Goal: Check status: Check status

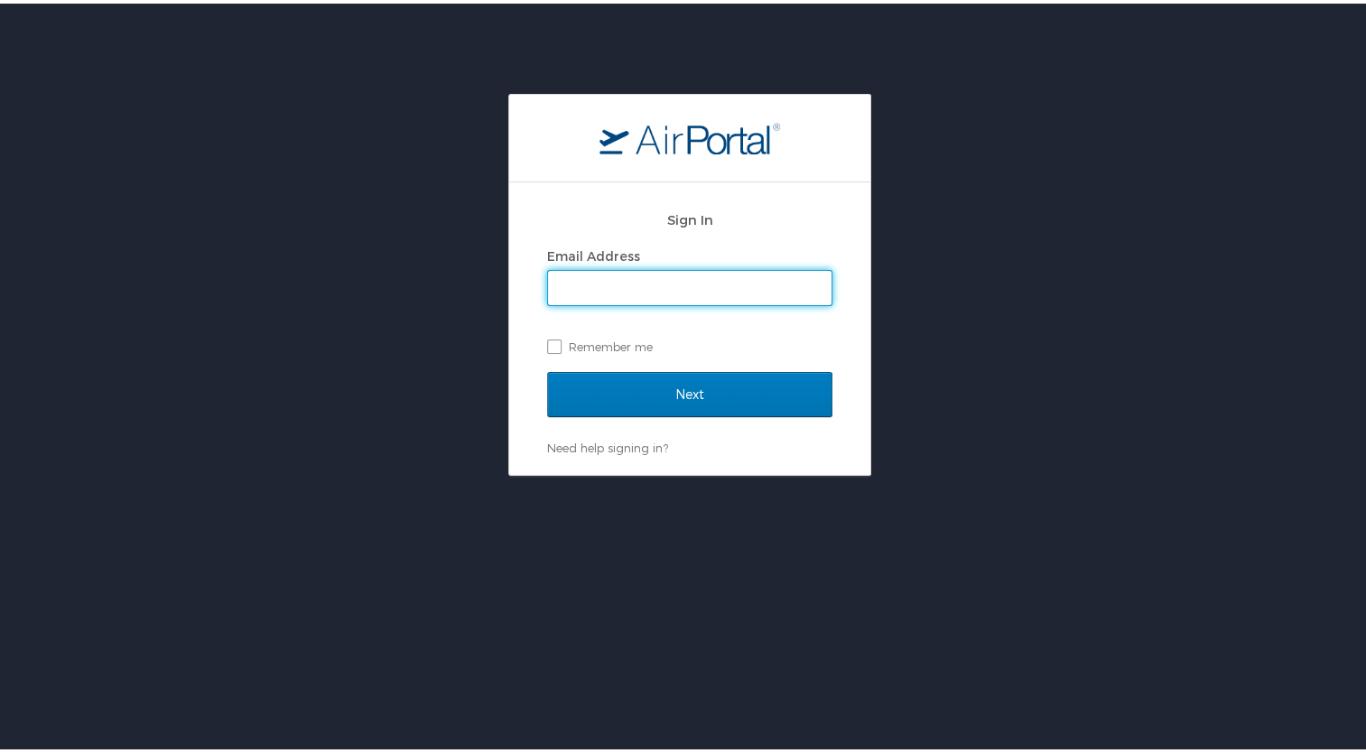
click at [599, 277] on input "Email Address" at bounding box center [689, 284] width 283 height 34
type input "mcgrathm@ohio.edu"
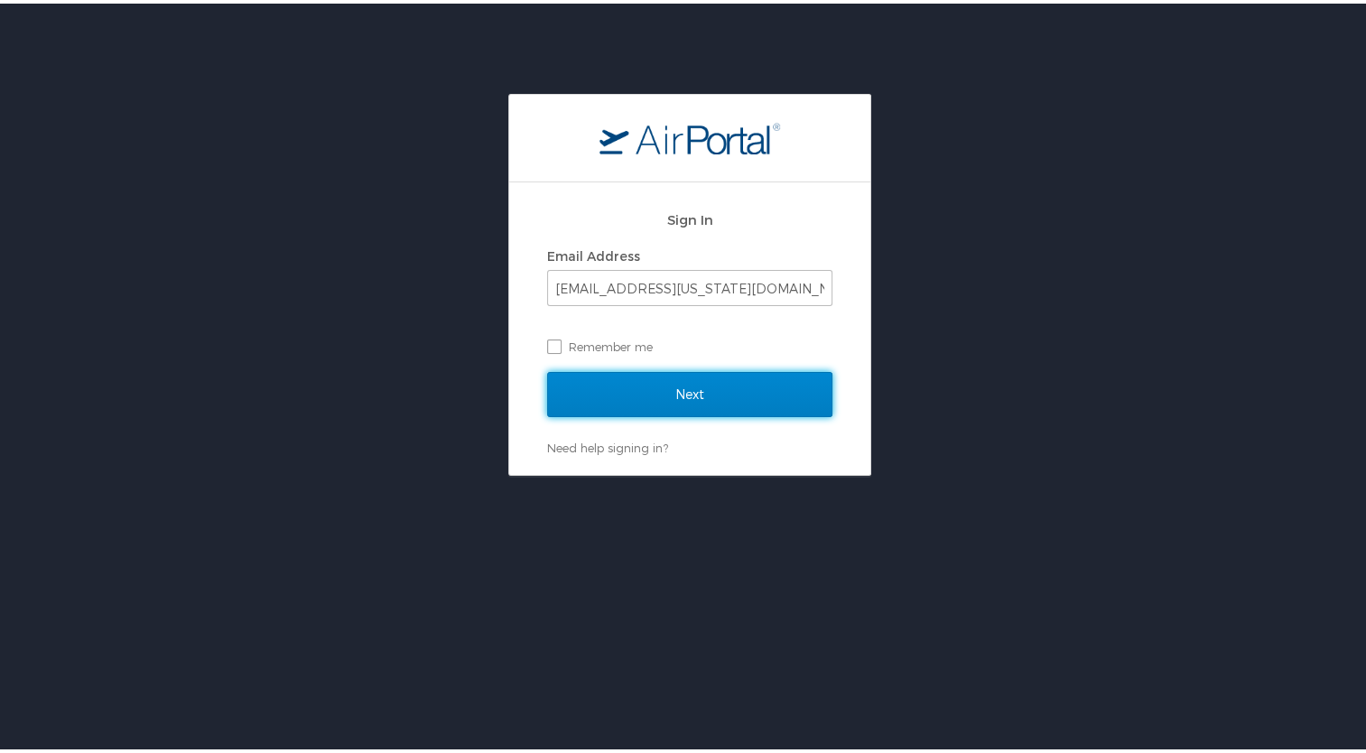
click at [656, 382] on input "Next" at bounding box center [689, 390] width 285 height 45
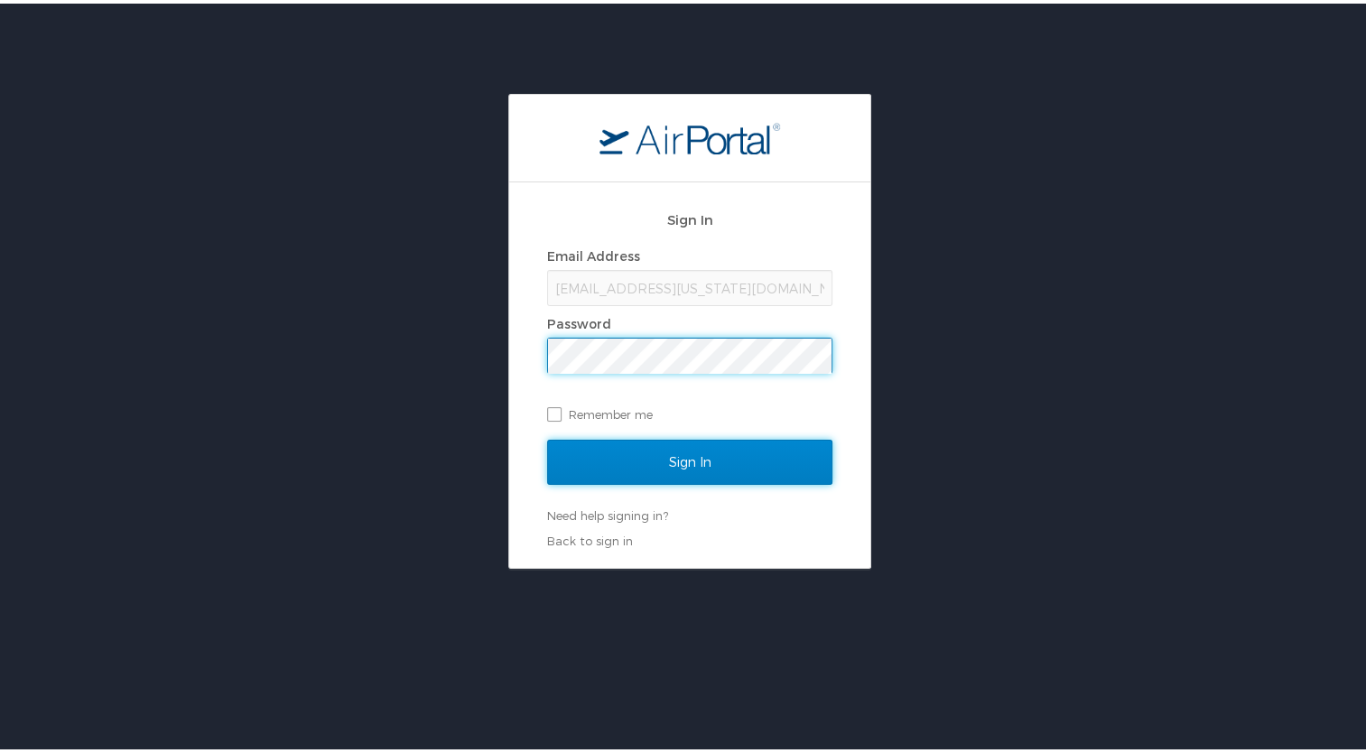
click at [553, 446] on input "Sign In" at bounding box center [689, 458] width 285 height 45
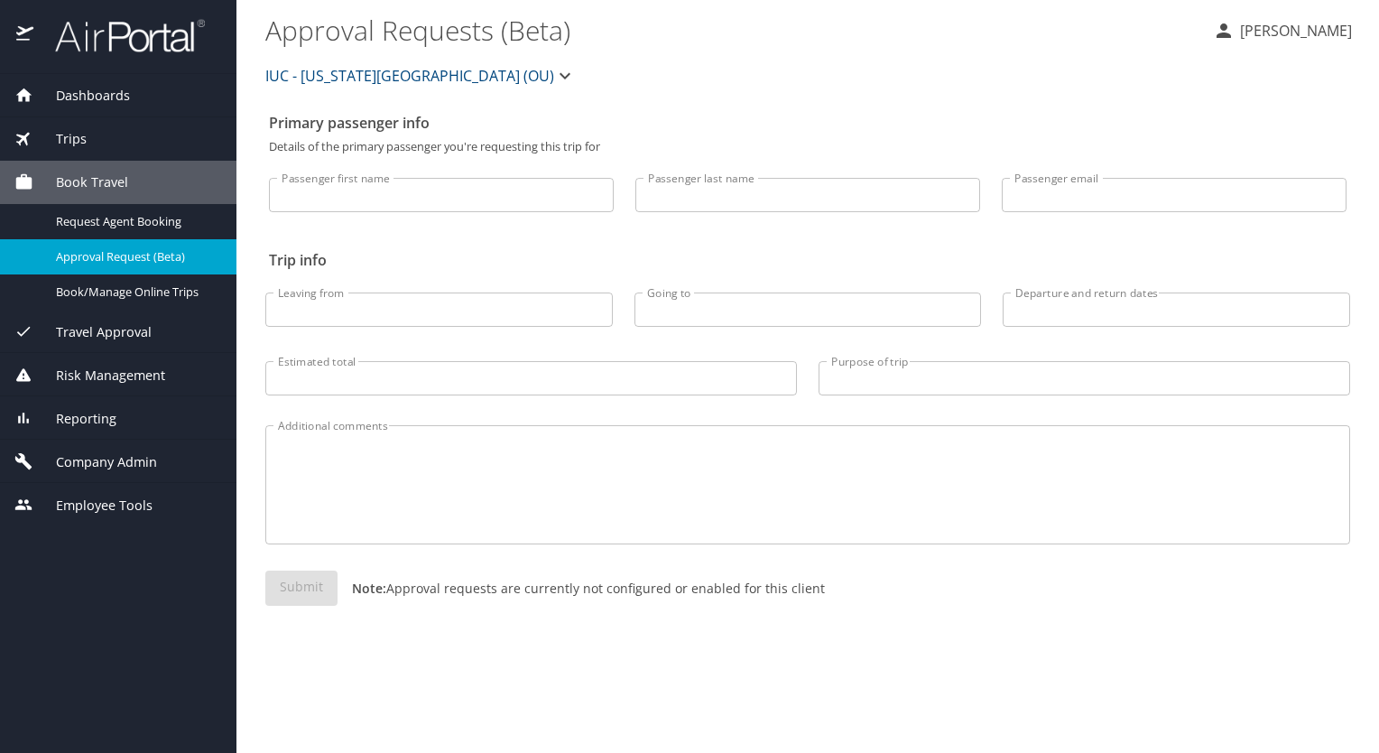
click at [71, 132] on span "Trips" at bounding box center [59, 139] width 53 height 20
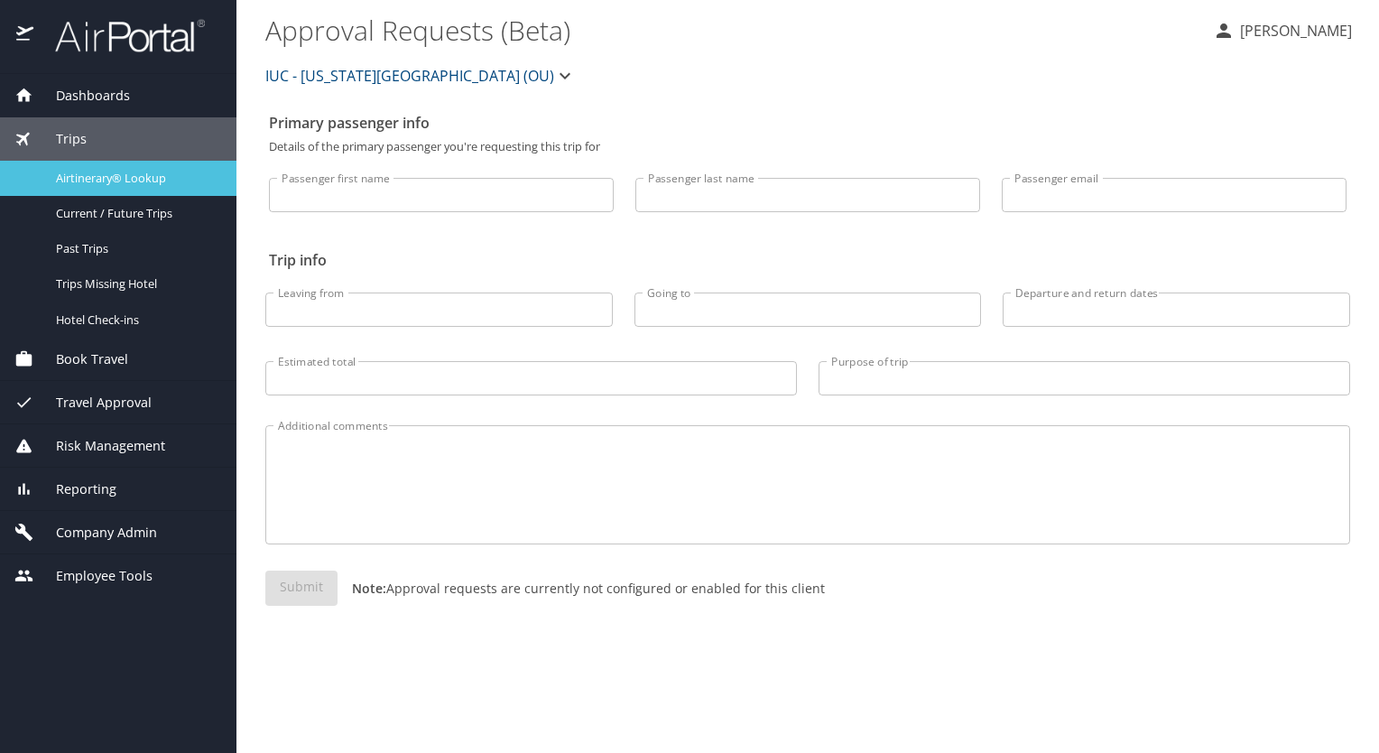
click at [83, 172] on span "Airtinerary® Lookup" at bounding box center [135, 178] width 159 height 17
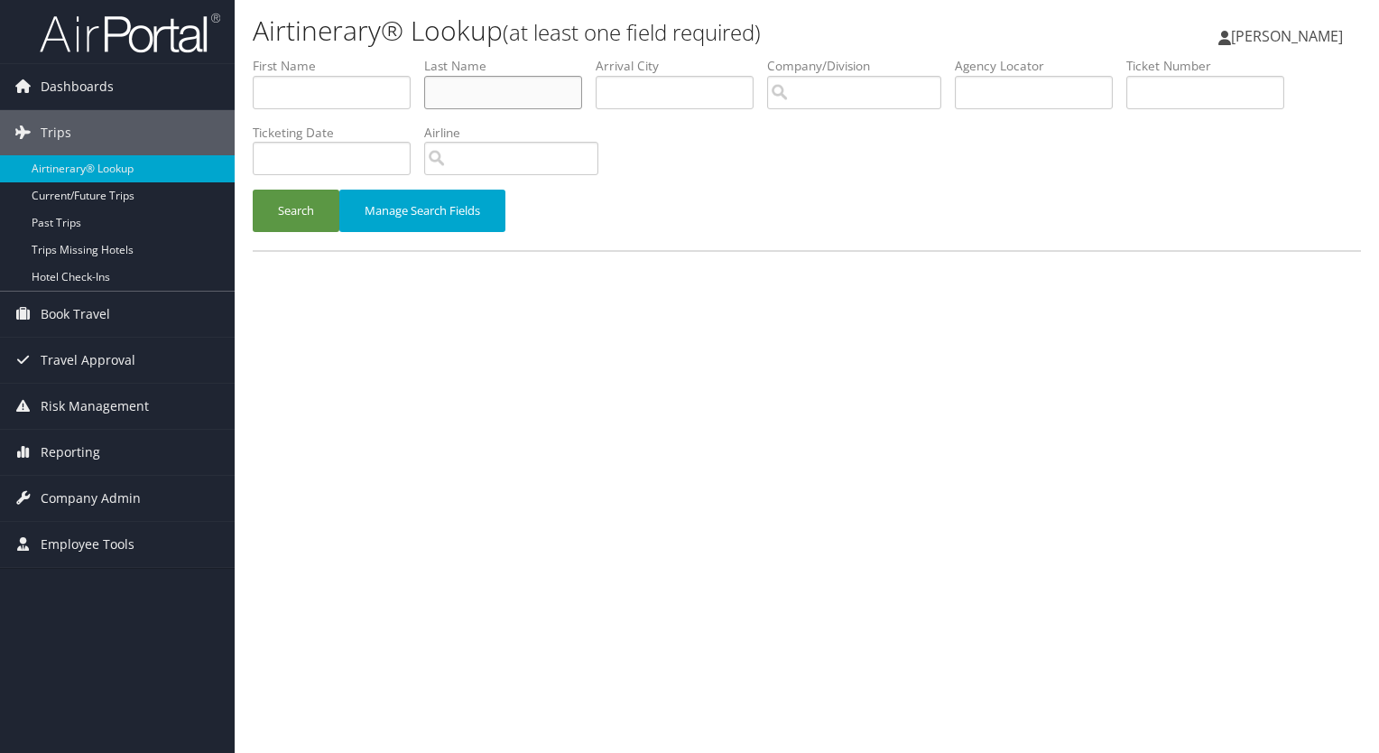
click at [455, 88] on input "text" at bounding box center [503, 92] width 158 height 33
type input "masson"
click at [253, 190] on button "Search" at bounding box center [296, 211] width 87 height 42
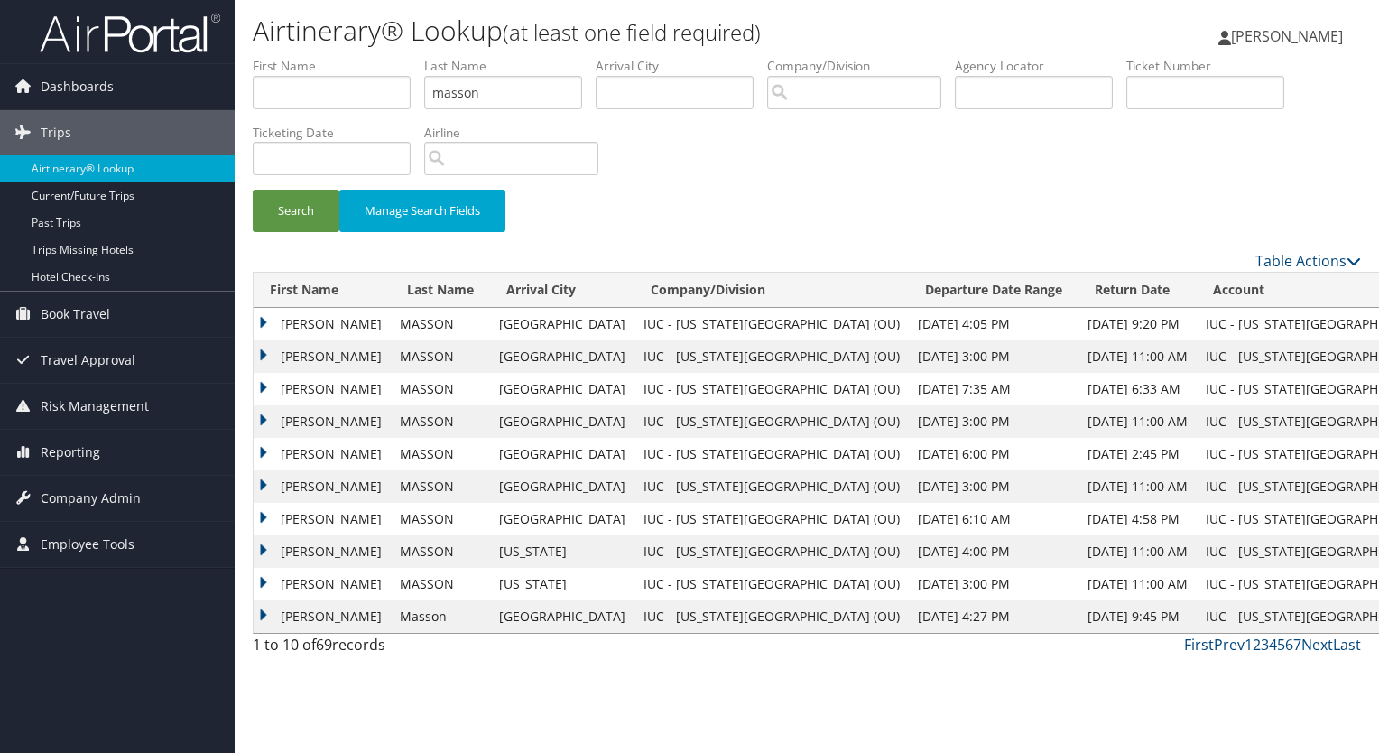
click at [289, 319] on td "ERIC" at bounding box center [322, 324] width 137 height 32
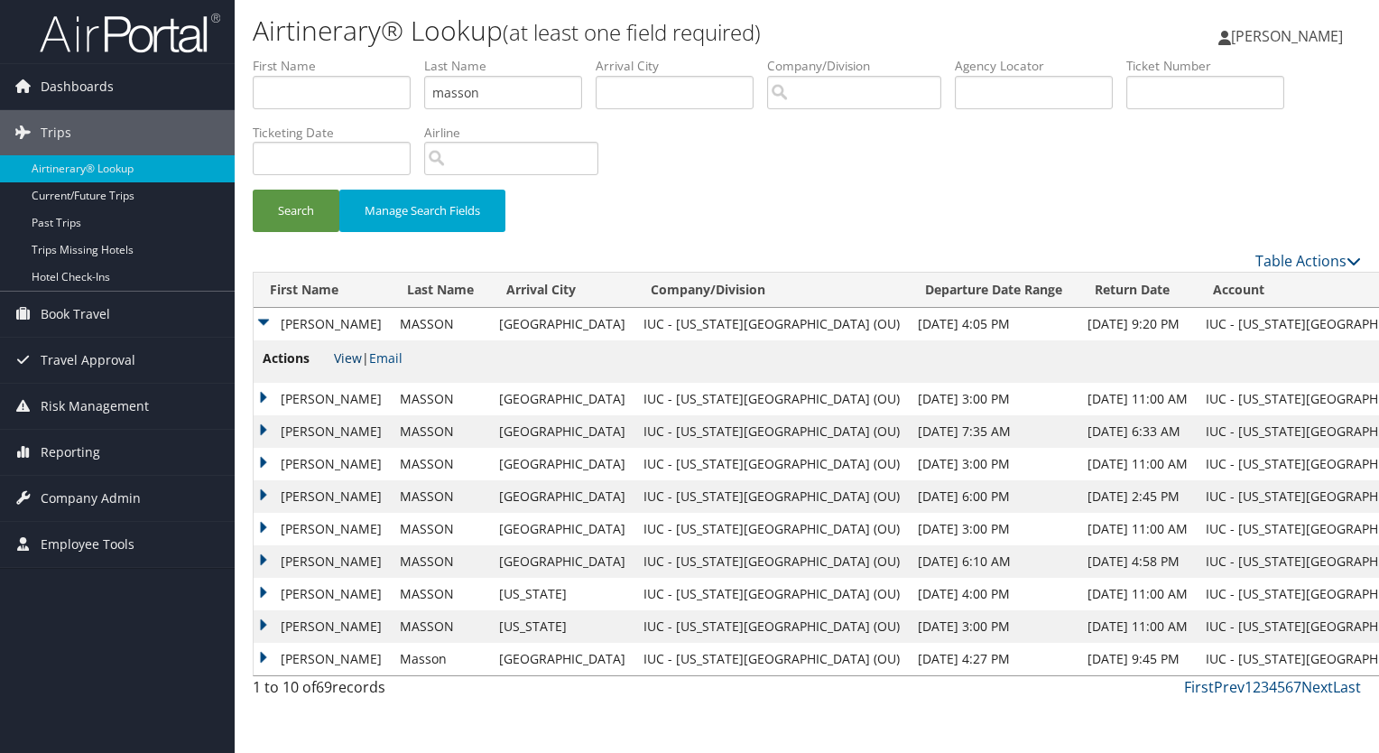
click at [348, 354] on link "View" at bounding box center [348, 357] width 28 height 17
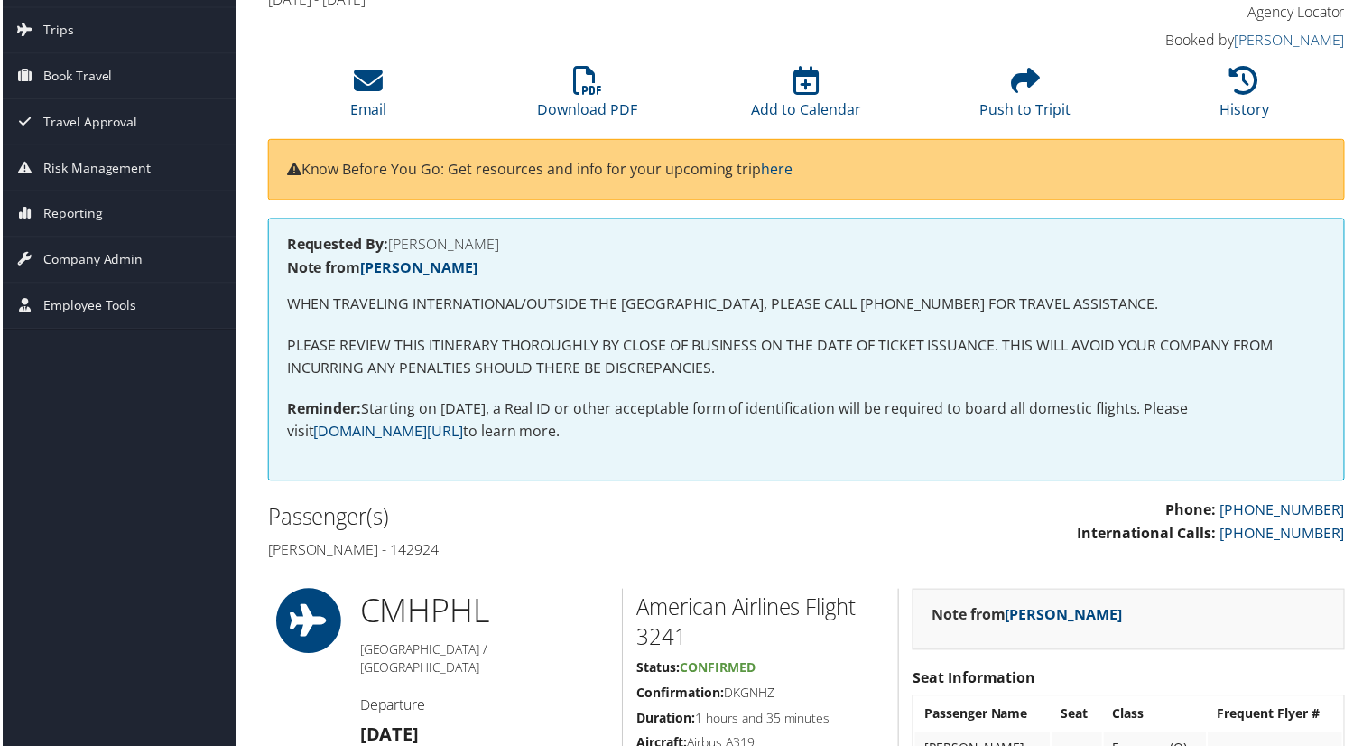
scroll to position [271, 0]
